Goal: Download file/media

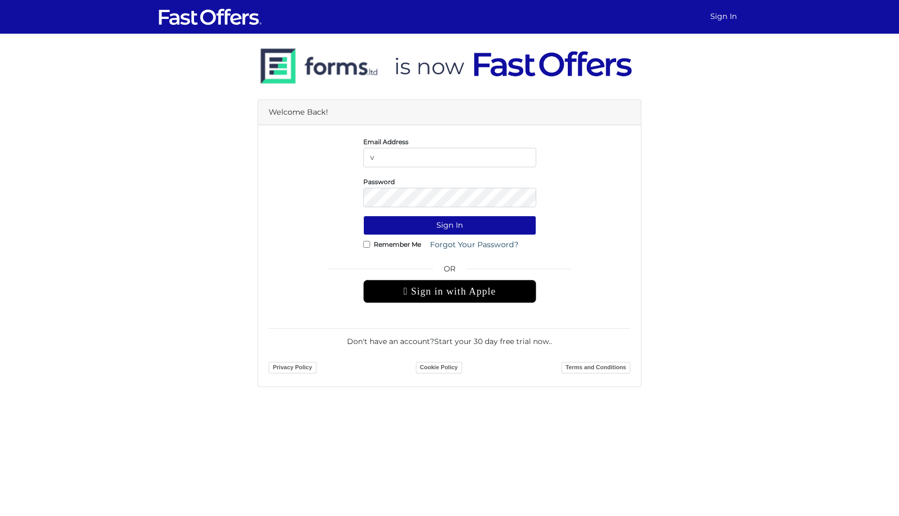
type input "[EMAIL_ADDRESS][PERSON_NAME][DOMAIN_NAME]"
click at [363, 215] on button "Sign In" at bounding box center [449, 224] width 173 height 19
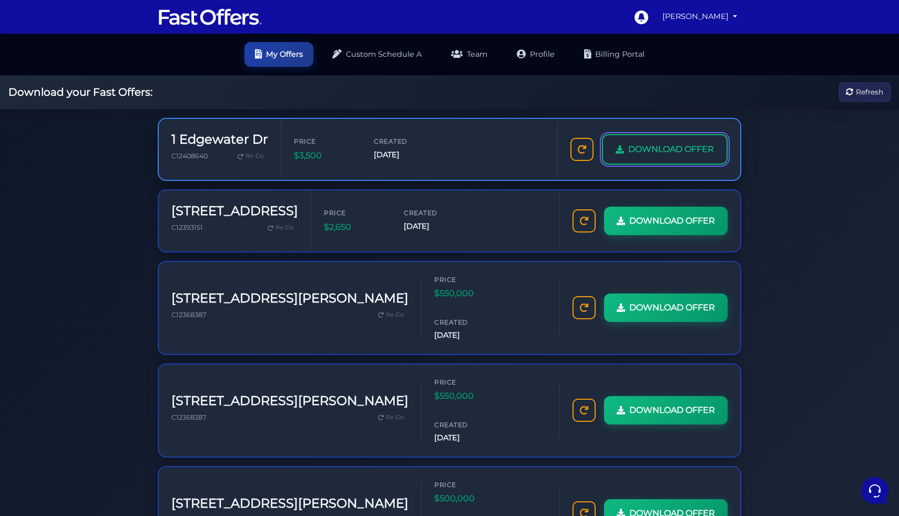
click at [443, 137] on link "DOWNLOAD OFFER" at bounding box center [665, 149] width 126 height 30
